Goal: Find specific page/section: Find specific page/section

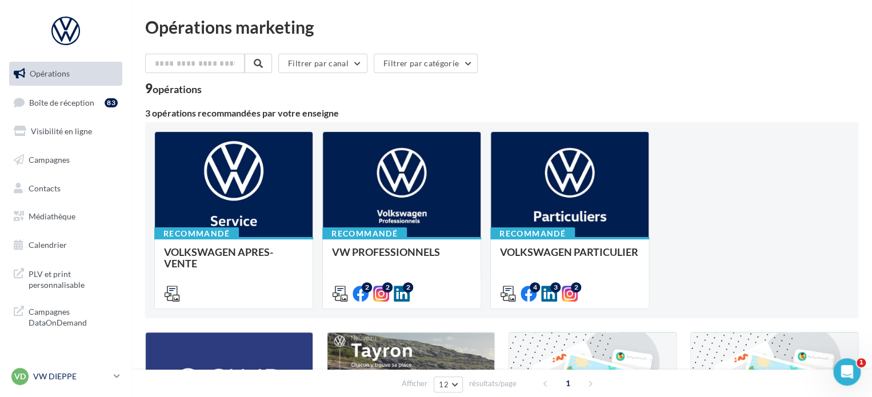
click at [78, 374] on p "VW DIEPPE" at bounding box center [71, 376] width 76 height 11
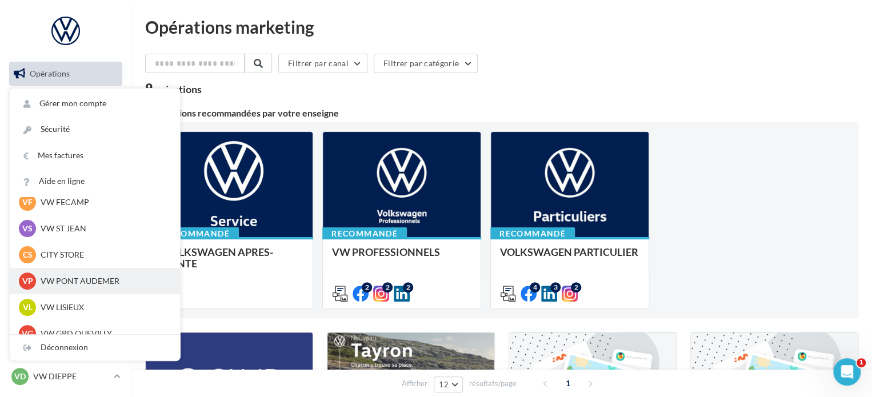
scroll to position [286, 0]
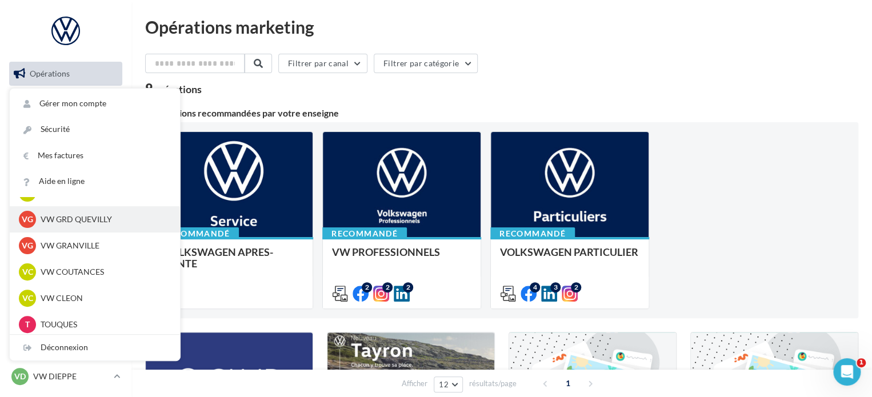
click at [107, 221] on p "VW GRD QUEVILLY" at bounding box center [104, 219] width 126 height 11
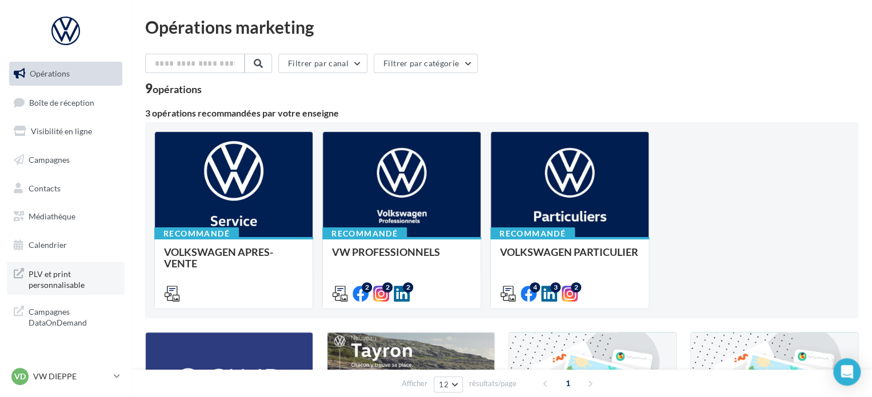
click at [75, 279] on span "PLV et print personnalisable" at bounding box center [73, 278] width 89 height 25
click at [73, 379] on p "VW DIEPPE" at bounding box center [71, 376] width 76 height 11
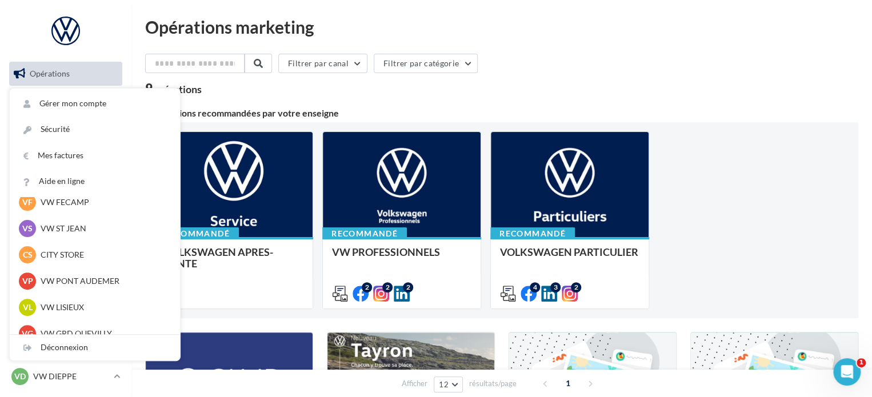
scroll to position [229, 0]
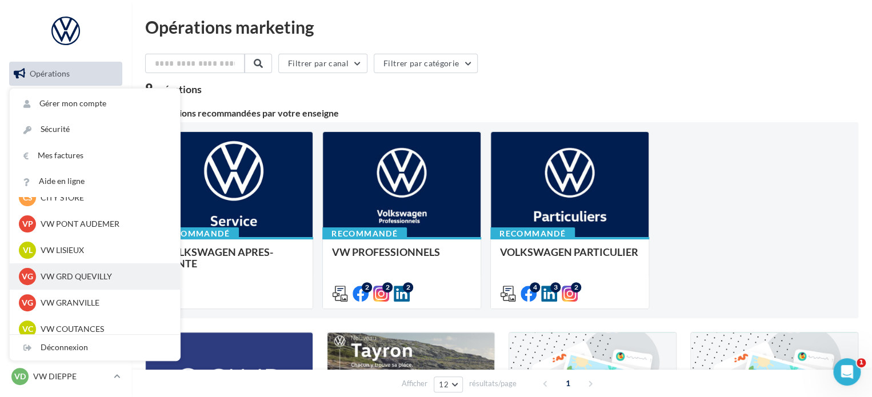
click at [85, 282] on p "VW GRD QUEVILLY" at bounding box center [104, 276] width 126 height 11
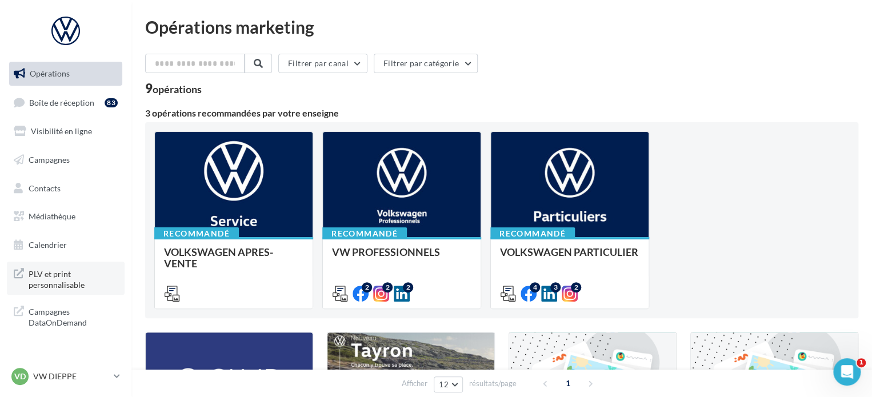
click at [75, 285] on span "PLV et print personnalisable" at bounding box center [73, 278] width 89 height 25
click at [75, 385] on div "VD VW DIEPPE vw-die-vau" at bounding box center [60, 376] width 98 height 17
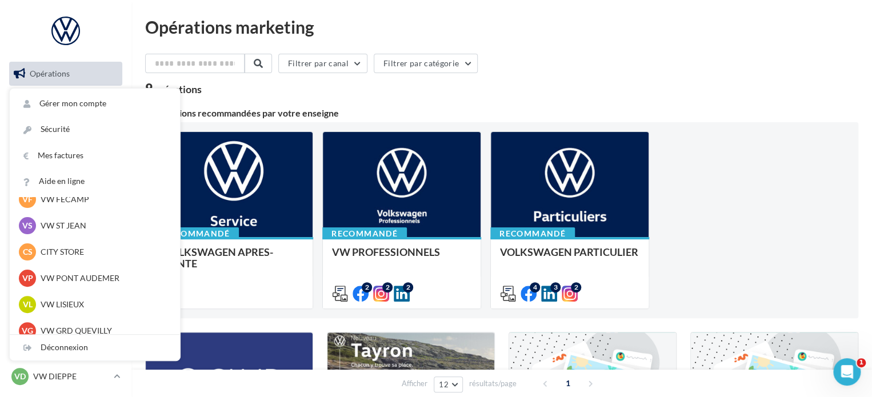
scroll to position [229, 0]
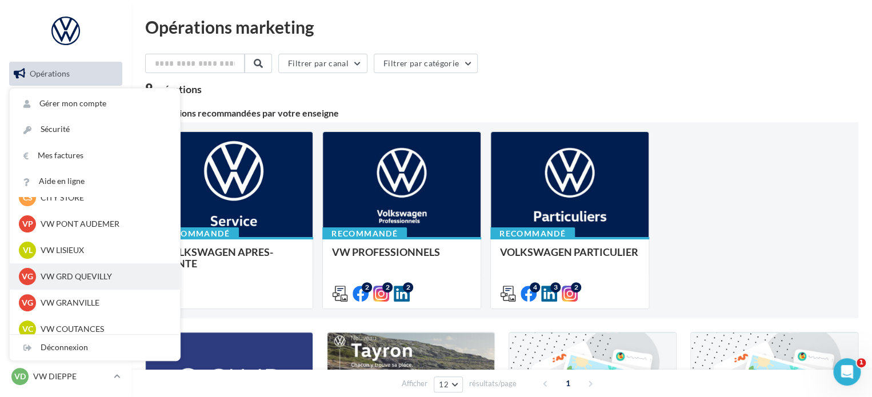
click at [108, 285] on div "VG VW GRD QUEVILLY vw-leg-vau" at bounding box center [95, 276] width 152 height 17
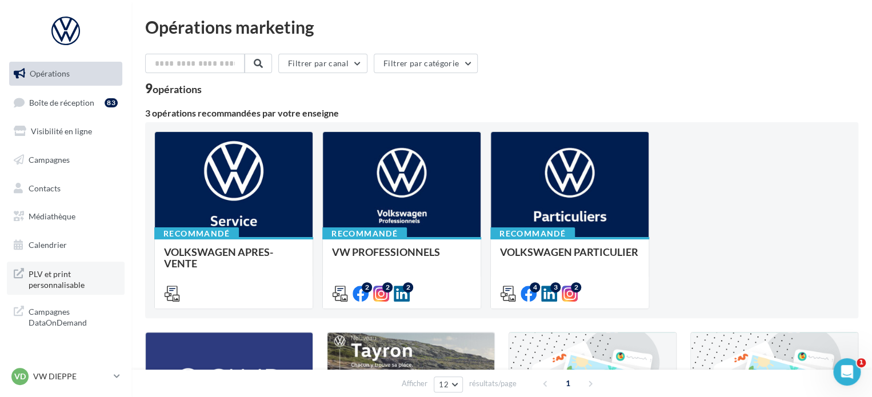
click at [107, 285] on span "PLV et print personnalisable" at bounding box center [73, 278] width 89 height 25
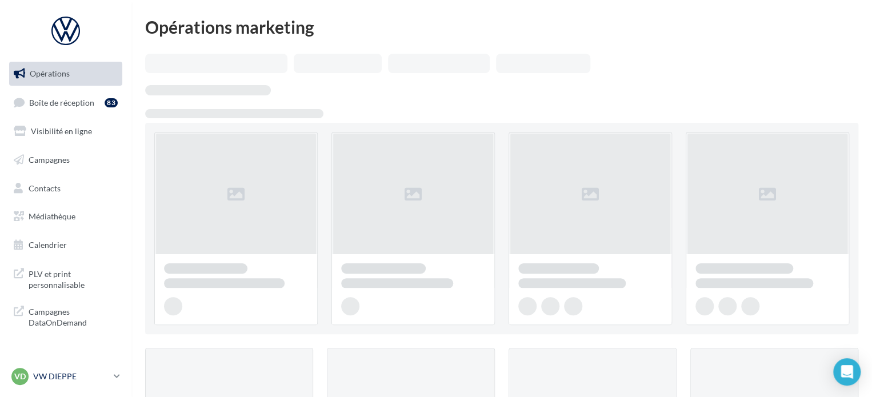
click at [66, 379] on p "VW DIEPPE" at bounding box center [71, 376] width 76 height 11
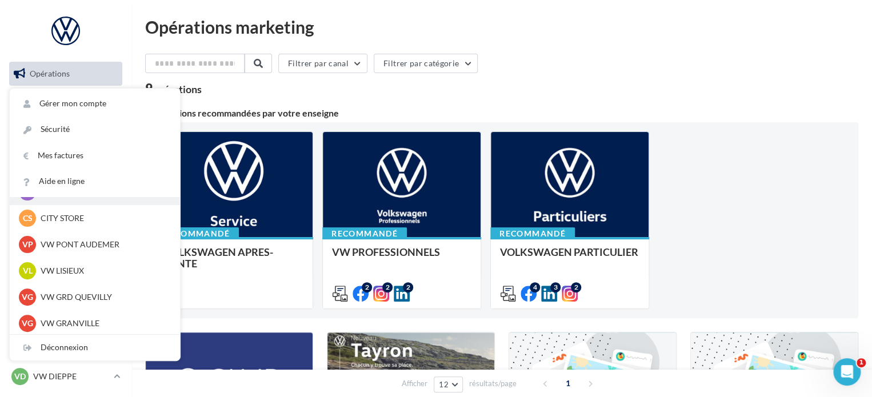
scroll to position [229, 0]
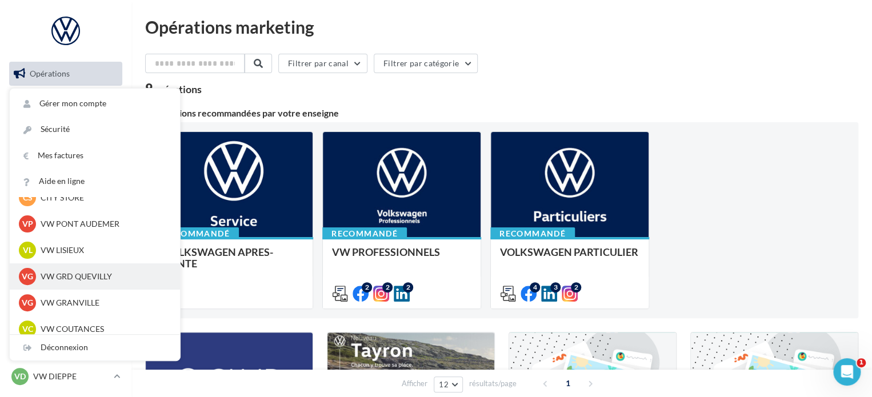
click at [111, 278] on p "VW GRD QUEVILLY" at bounding box center [104, 276] width 126 height 11
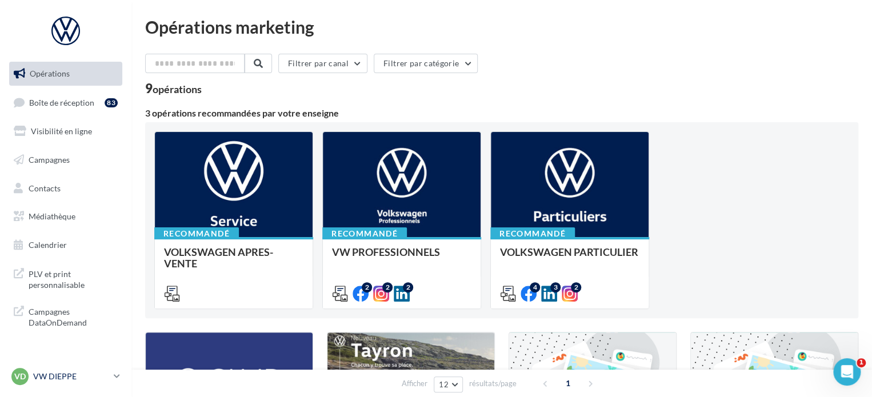
click at [59, 374] on p "VW DIEPPE" at bounding box center [71, 376] width 76 height 11
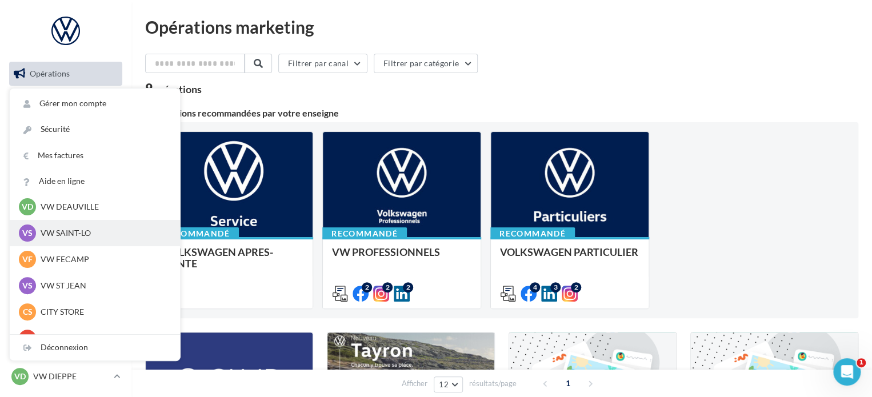
scroll to position [229, 0]
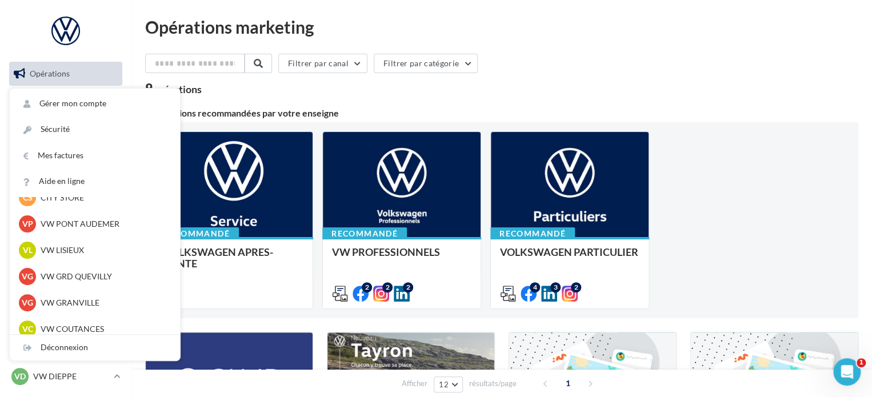
click at [102, 279] on p "VW GRD QUEVILLY" at bounding box center [104, 276] width 126 height 11
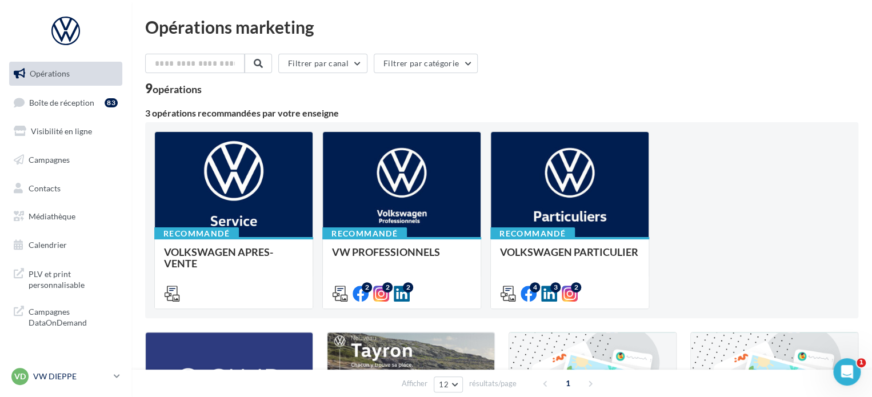
click at [73, 373] on p "VW DIEPPE" at bounding box center [71, 376] width 76 height 11
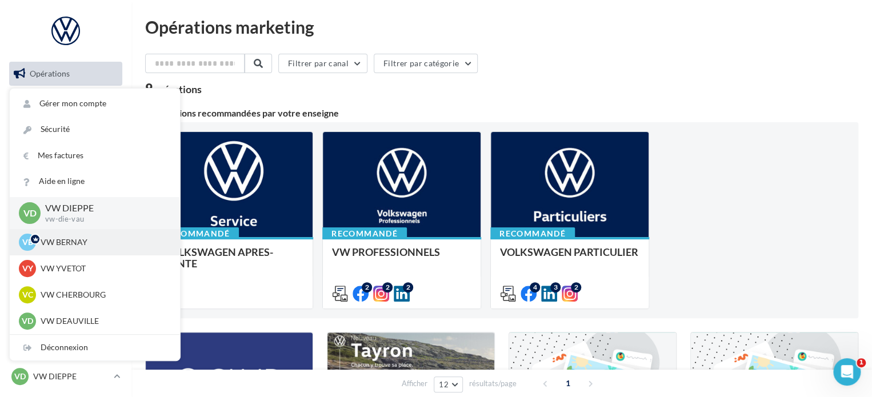
click at [87, 238] on p "VW BERNAY" at bounding box center [104, 242] width 126 height 11
